Goal: Information Seeking & Learning: Learn about a topic

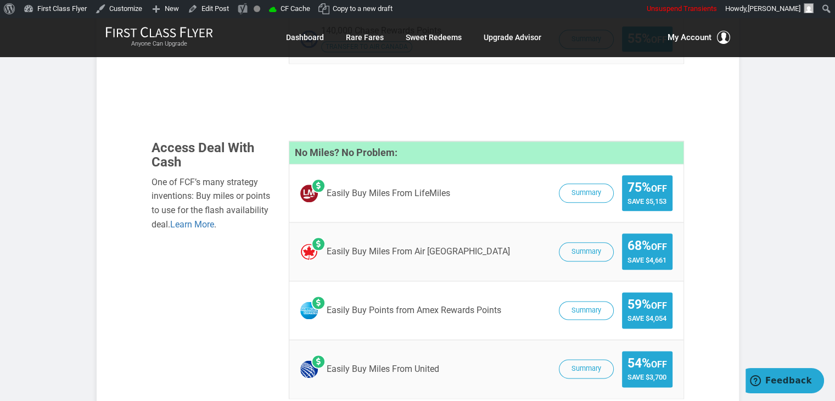
scroll to position [1300, 0]
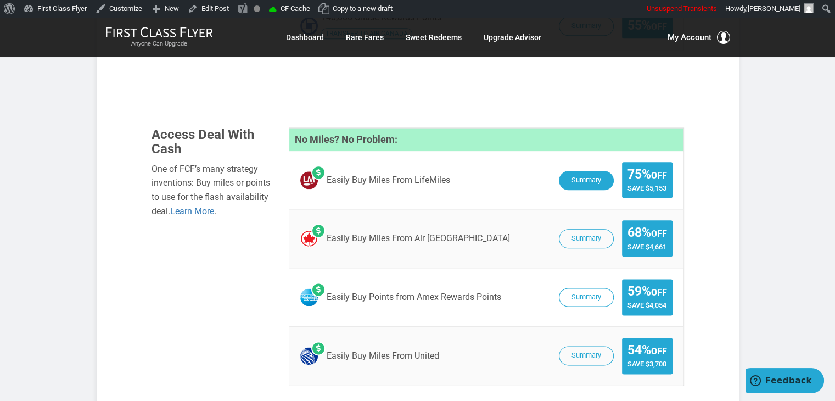
click at [596, 171] on button "Summary" at bounding box center [586, 180] width 55 height 19
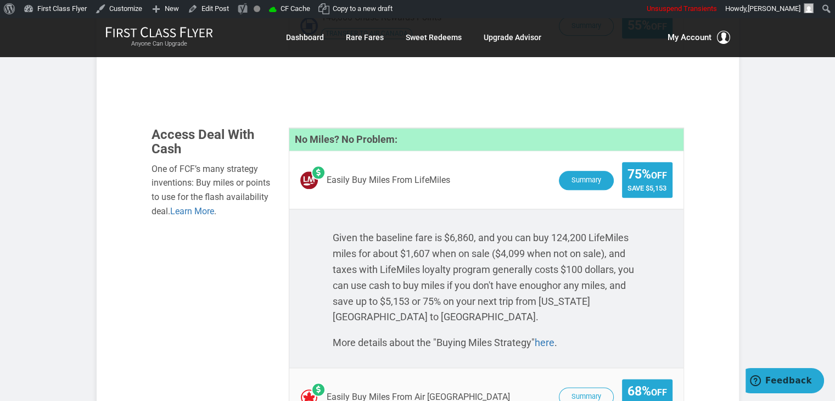
click at [579, 171] on button "Summary" at bounding box center [586, 180] width 55 height 19
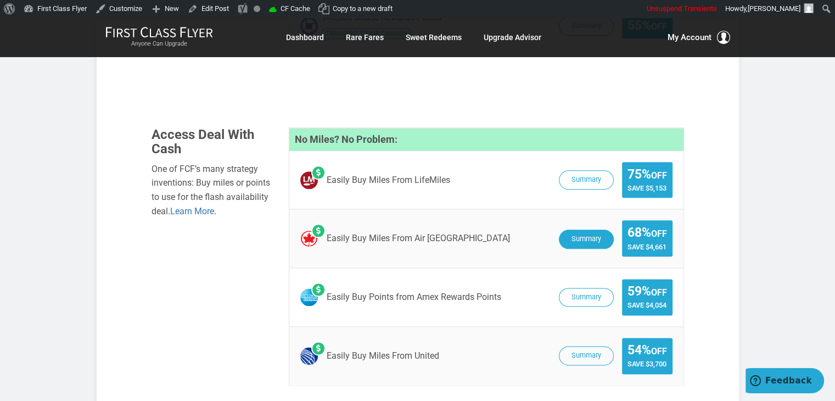
click at [592, 229] on button "Summary" at bounding box center [586, 238] width 55 height 19
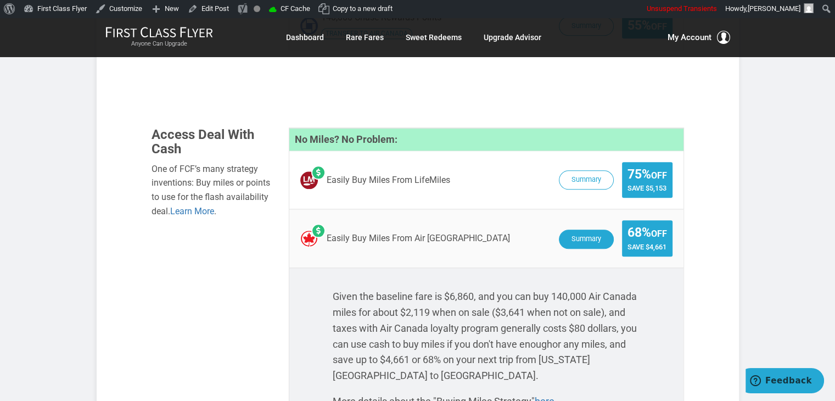
click at [592, 229] on button "Summary" at bounding box center [586, 238] width 55 height 19
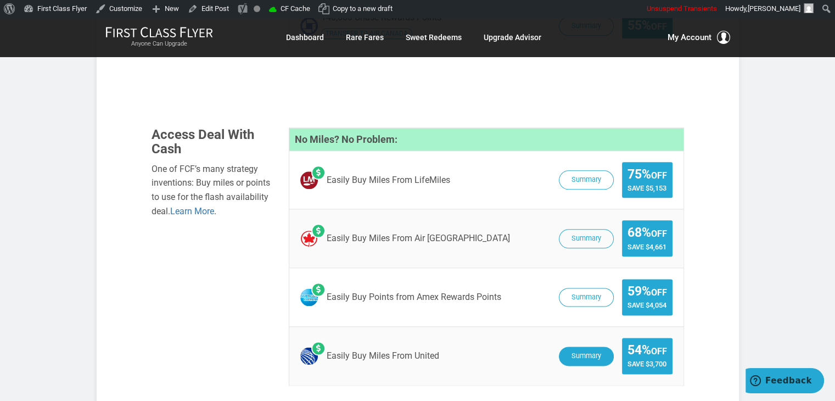
click at [602, 346] on button "Summary" at bounding box center [586, 355] width 55 height 19
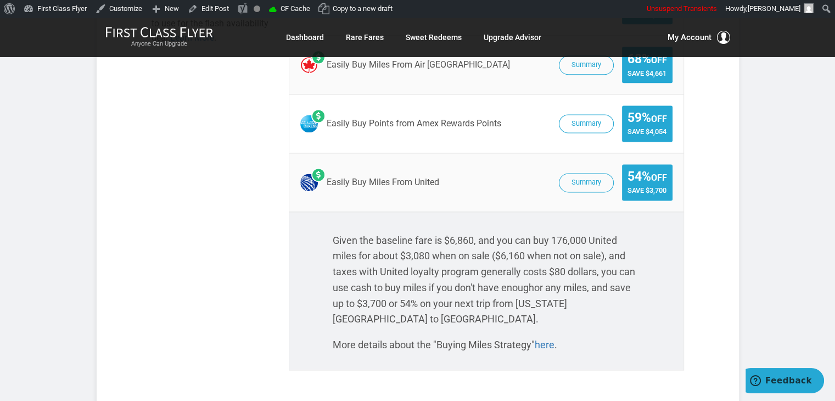
scroll to position [1466, 0]
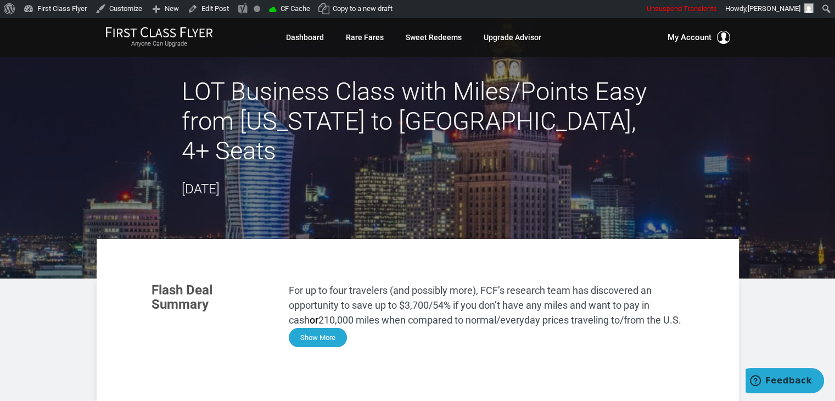
click at [311, 328] on button "Show More" at bounding box center [318, 337] width 58 height 19
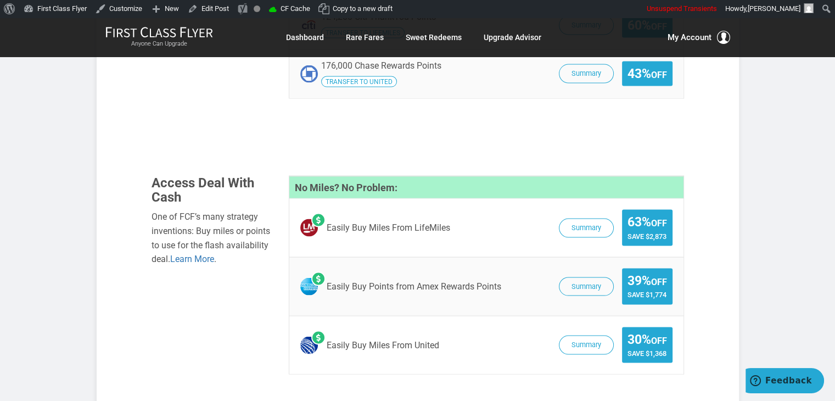
scroll to position [2052, 0]
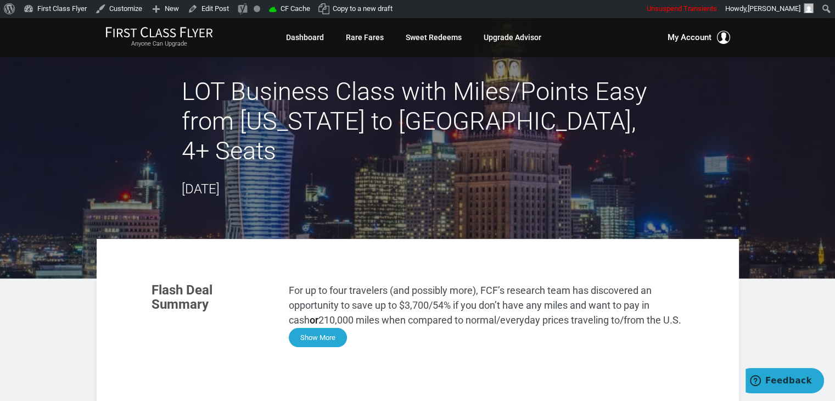
click at [324, 328] on button "Show More" at bounding box center [318, 337] width 58 height 19
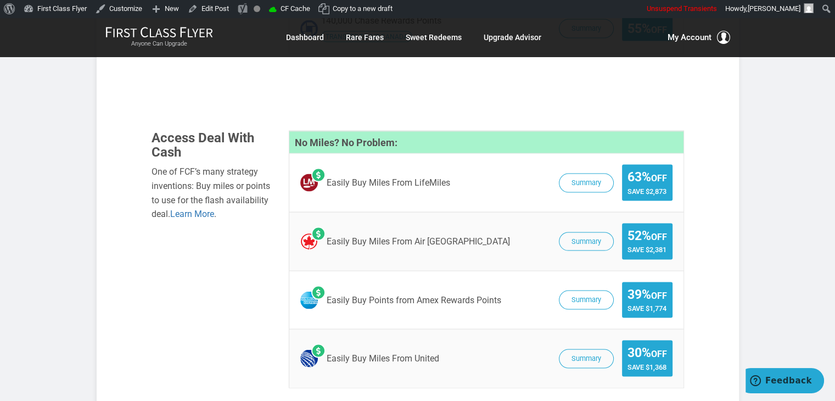
scroll to position [2131, 0]
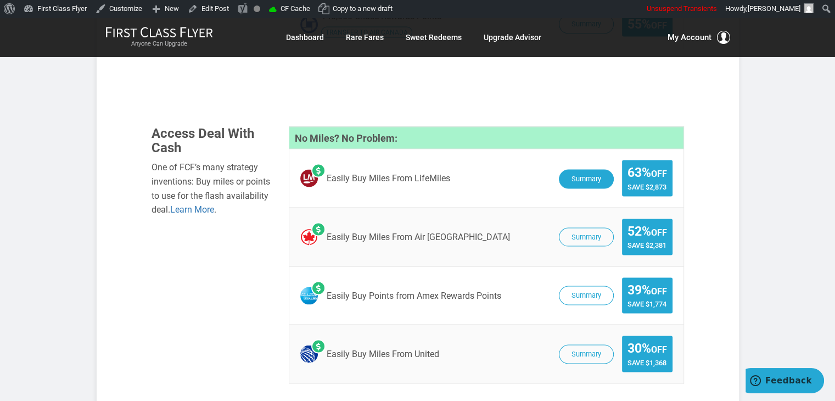
click at [587, 170] on button "Summary" at bounding box center [586, 179] width 55 height 19
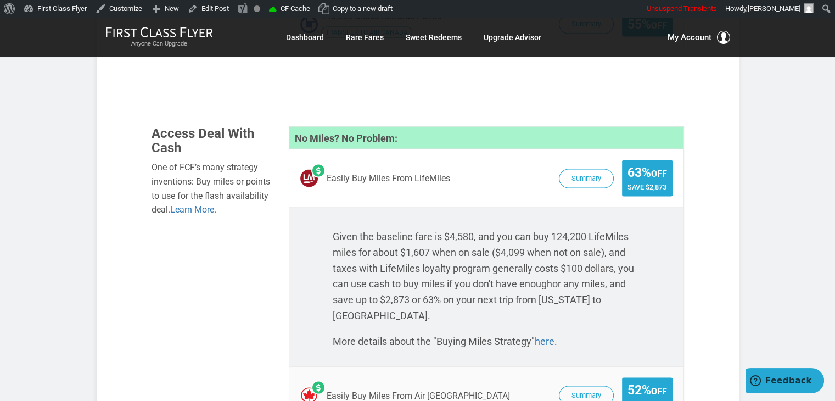
click at [586, 160] on span "Summary 63% Off Save $2,873" at bounding box center [612, 178] width 119 height 36
click at [588, 170] on button "Summary" at bounding box center [586, 179] width 55 height 19
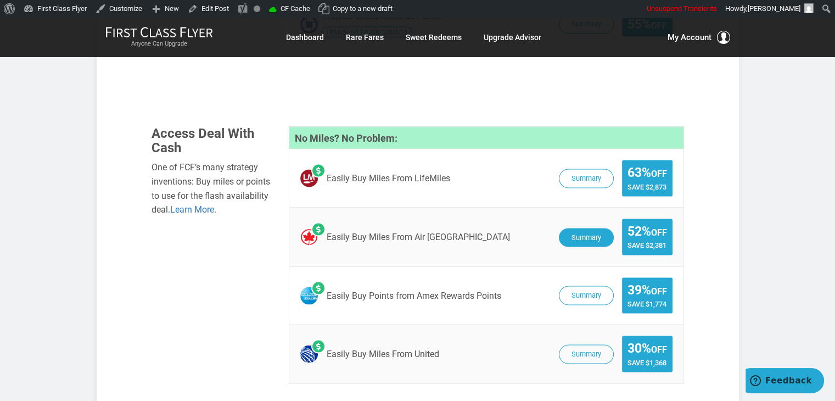
click at [591, 228] on button "Summary" at bounding box center [586, 237] width 55 height 19
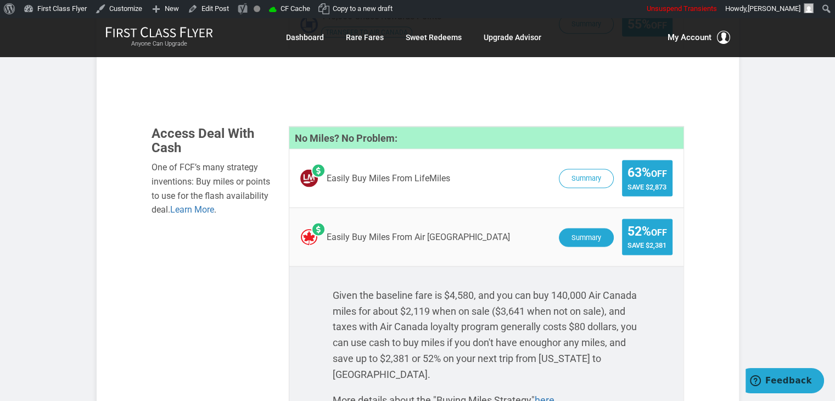
click at [593, 228] on button "Summary" at bounding box center [586, 237] width 55 height 19
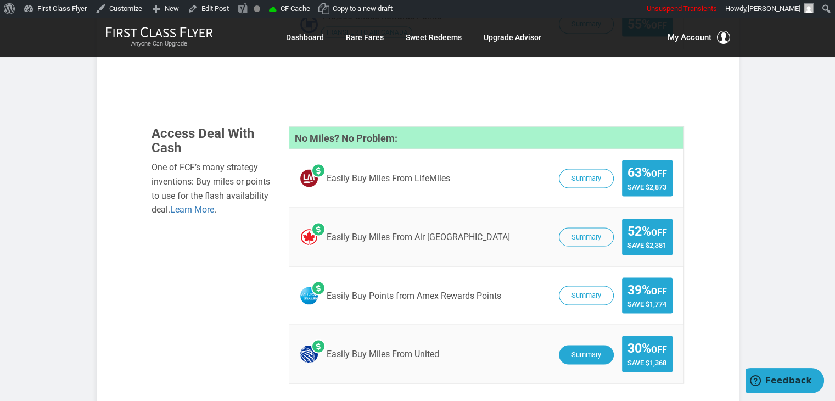
click at [596, 345] on button "Summary" at bounding box center [586, 354] width 55 height 19
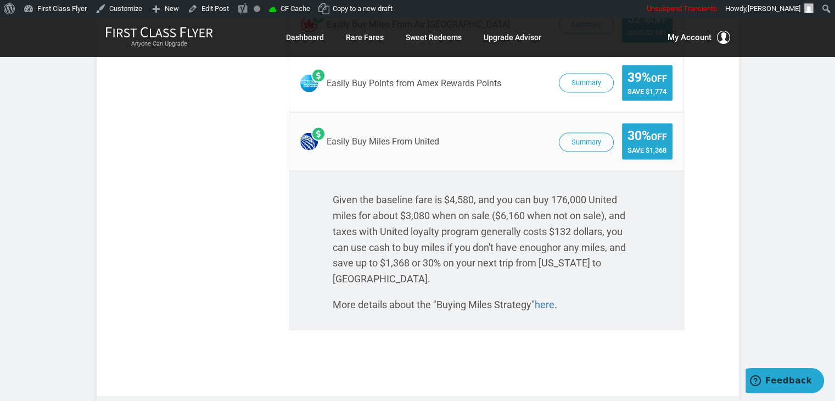
scroll to position [2370, 0]
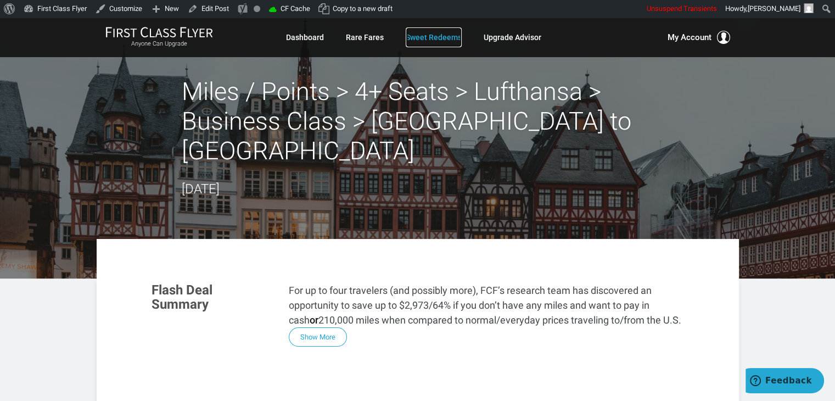
click at [428, 40] on link "Sweet Redeems" at bounding box center [434, 37] width 56 height 20
